Goal: Find specific page/section: Find specific page/section

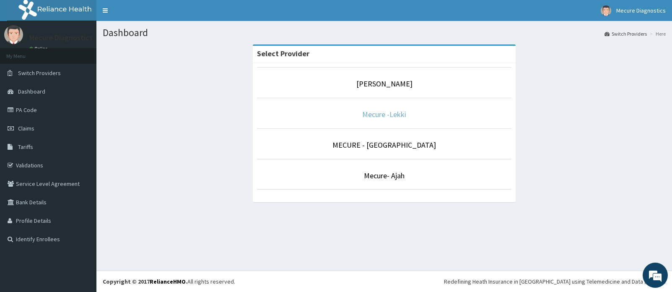
click at [378, 114] on link "Mecure -Lekki" at bounding box center [384, 114] width 44 height 10
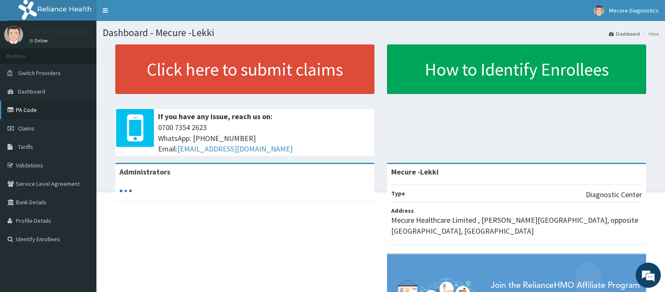
click at [35, 110] on link "PA Code" at bounding box center [48, 110] width 96 height 18
